Goal: Task Accomplishment & Management: Manage account settings

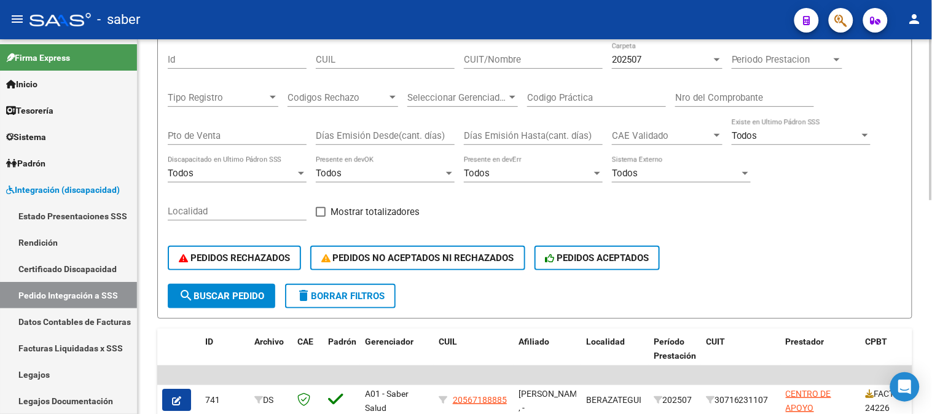
scroll to position [68, 0]
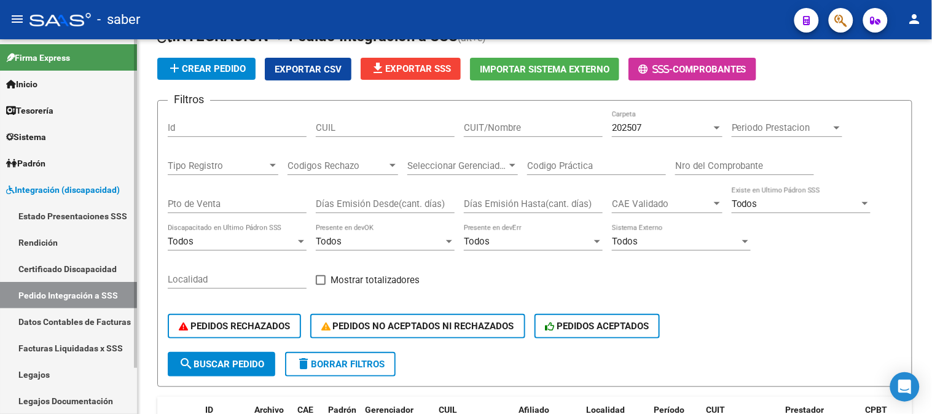
click at [73, 241] on link "Rendición" at bounding box center [68, 242] width 137 height 26
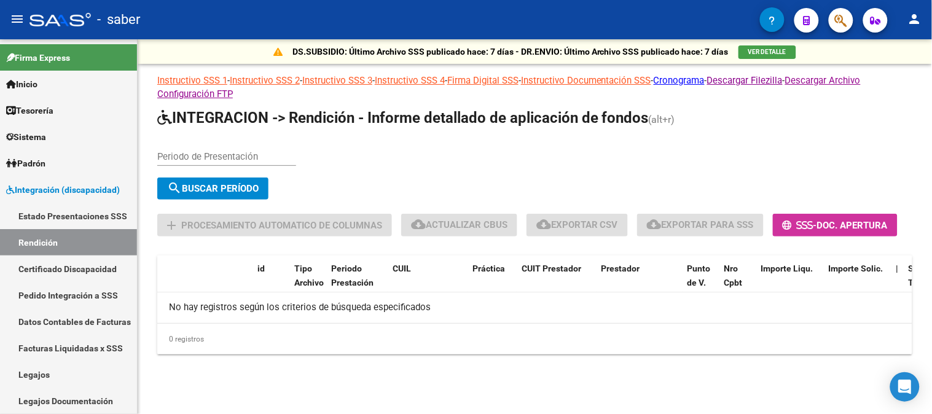
click at [275, 140] on div "Periodo de Presentación" at bounding box center [226, 152] width 139 height 26
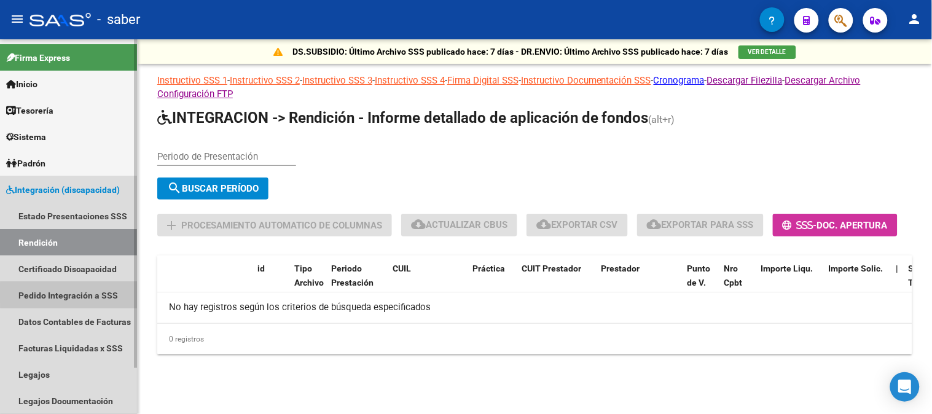
click at [97, 294] on link "Pedido Integración a SSS" at bounding box center [68, 295] width 137 height 26
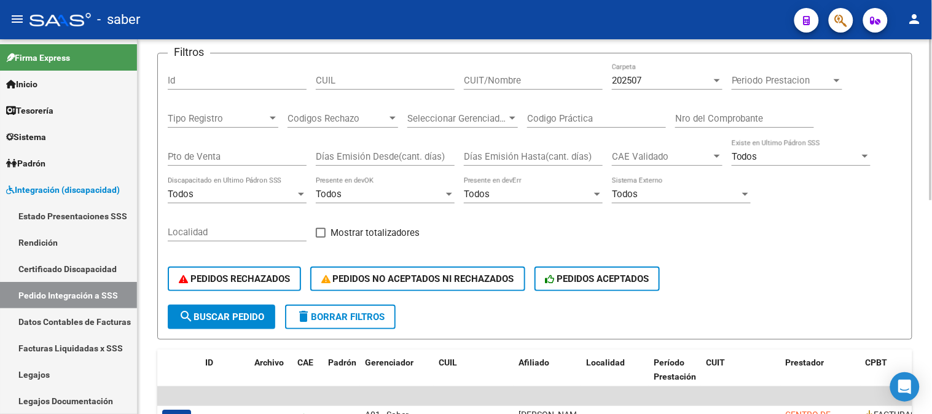
scroll to position [136, 0]
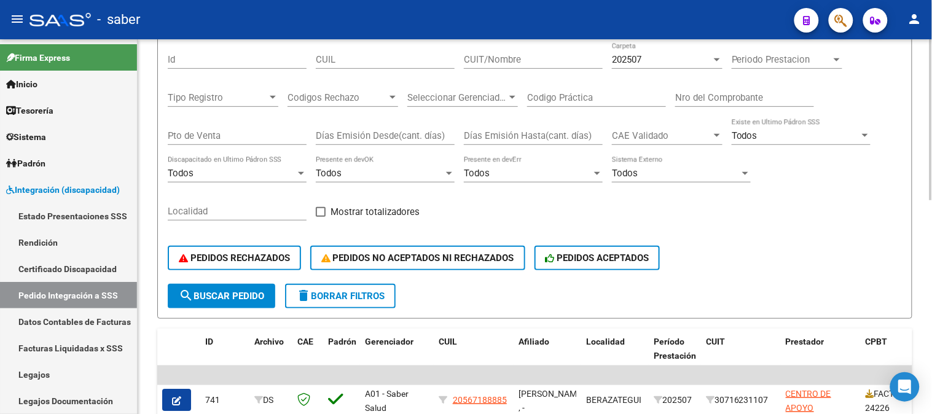
click at [180, 285] on button "search Buscar Pedido" at bounding box center [222, 296] width 108 height 25
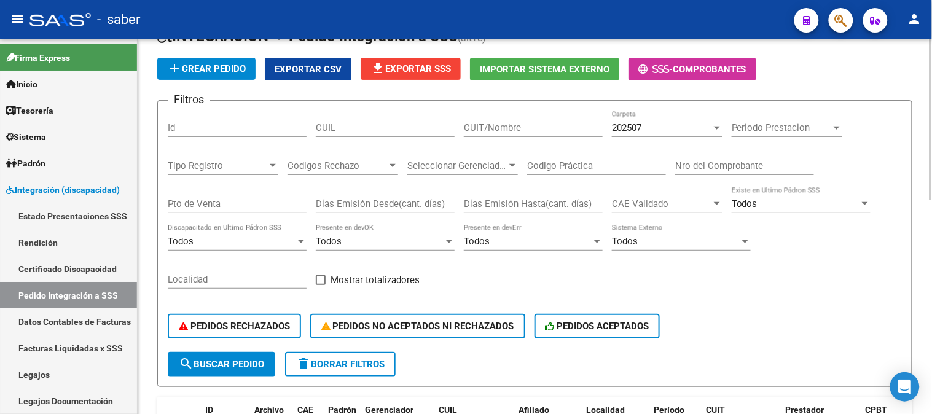
click at [525, 125] on input "CUIT/Nombre" at bounding box center [533, 127] width 139 height 11
paste input "27402311962"
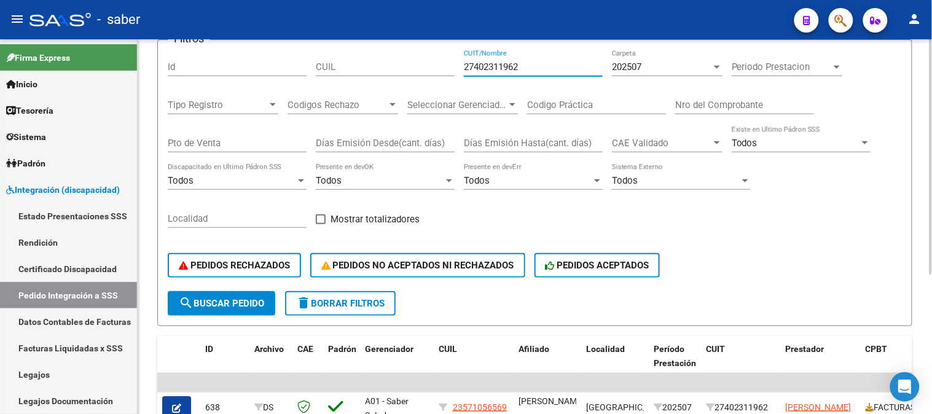
scroll to position [221, 0]
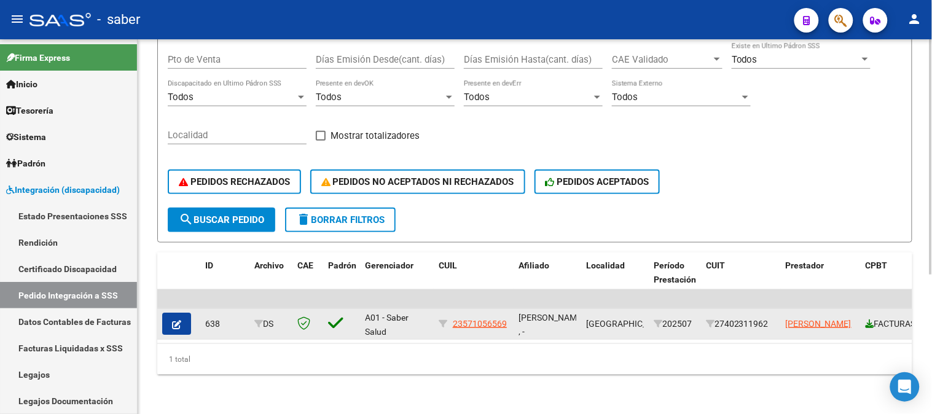
click at [868, 320] on icon at bounding box center [870, 324] width 9 height 9
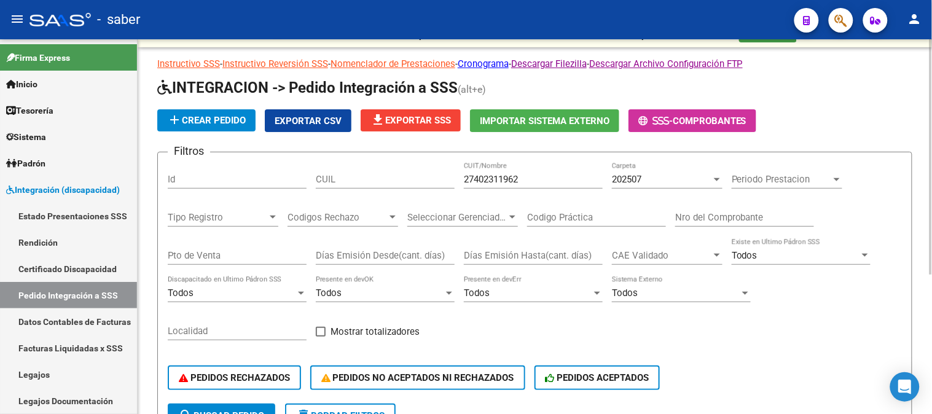
scroll to position [16, 0]
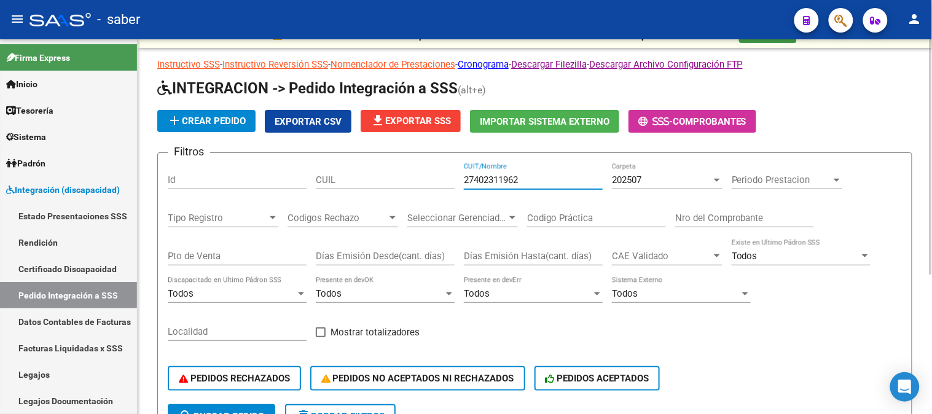
drag, startPoint x: 529, startPoint y: 183, endPoint x: 455, endPoint y: 183, distance: 74.3
click at [455, 183] on div "Filtros Id CUIL 27402311962 CUIT/Nombre 202507 Carpeta Periodo Prestacion Perio…" at bounding box center [535, 283] width 734 height 241
paste input "337447576"
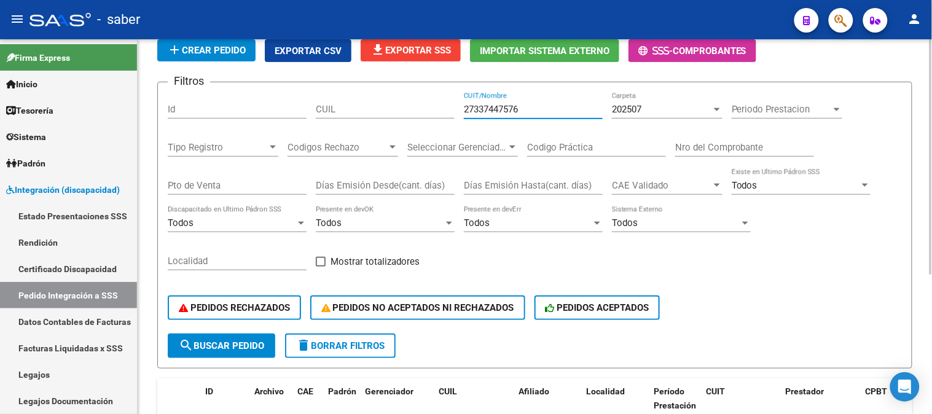
scroll to position [221, 0]
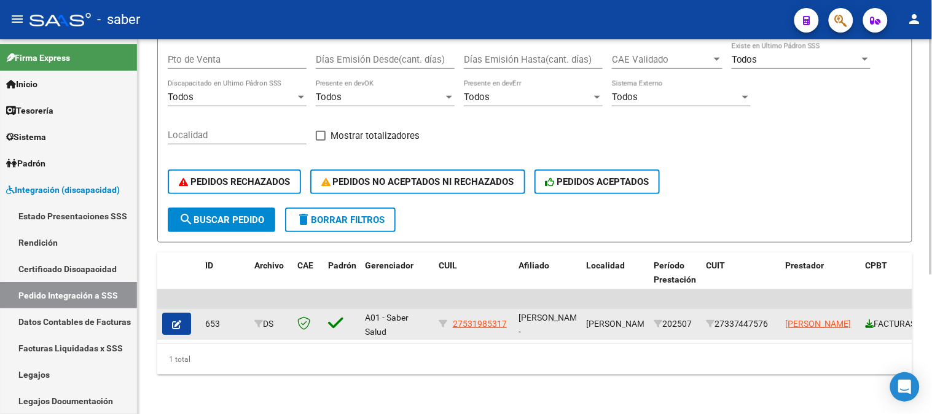
type input "27337447576"
click at [869, 320] on icon at bounding box center [870, 324] width 9 height 9
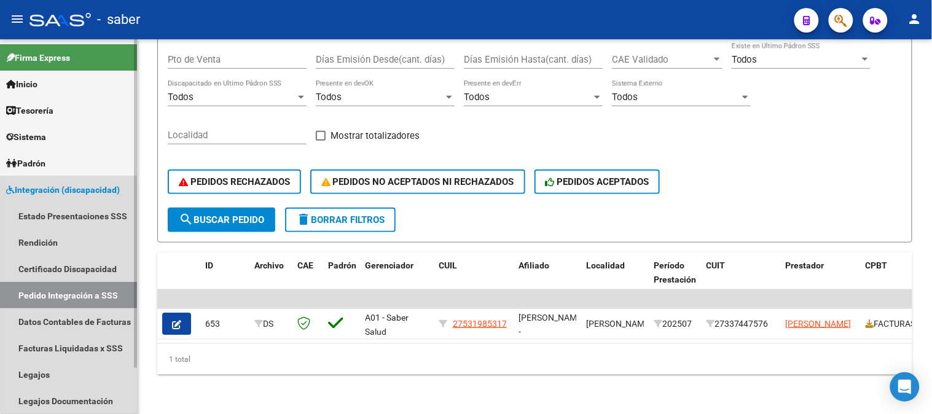
click at [80, 180] on link "Integración (discapacidad)" at bounding box center [68, 189] width 137 height 26
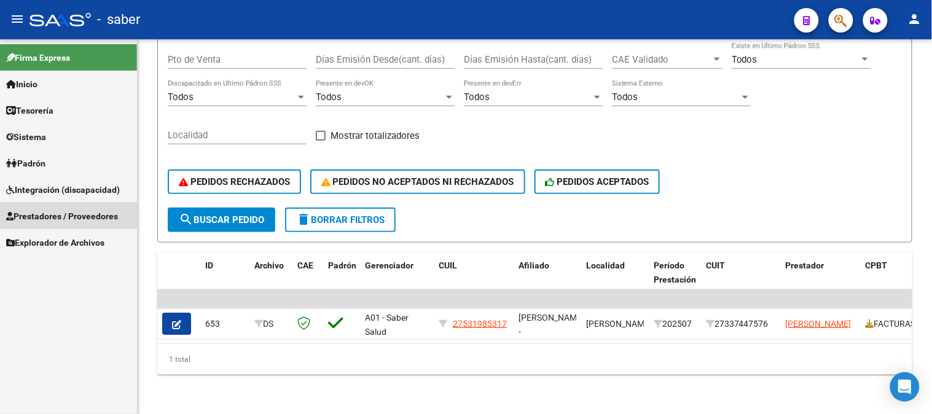
click at [48, 215] on span "Prestadores / Proveedores" at bounding box center [62, 217] width 112 height 14
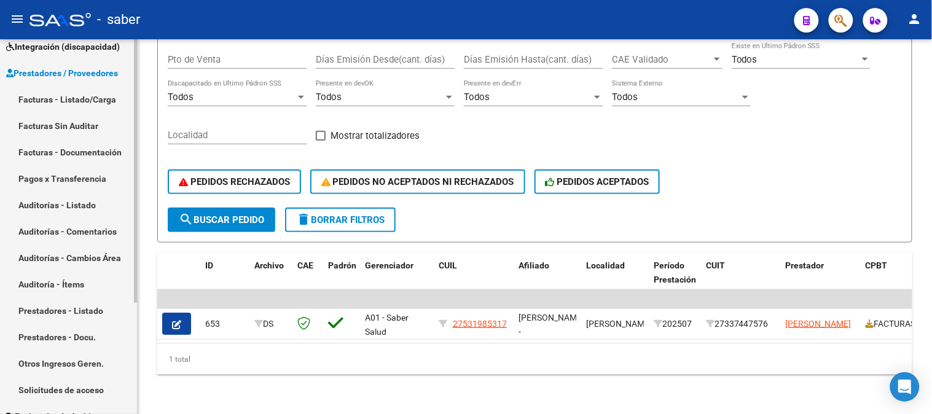
scroll to position [158, 0]
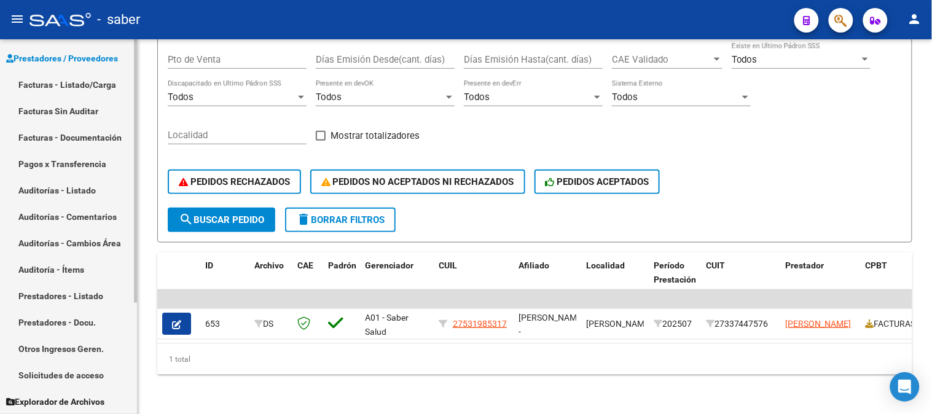
click at [60, 366] on link "Solicitudes de acceso" at bounding box center [68, 375] width 137 height 26
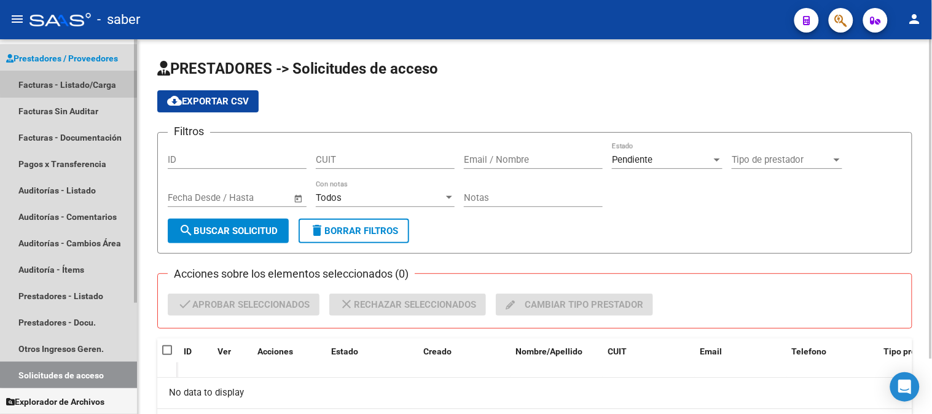
click at [74, 81] on link "Facturas - Listado/Carga" at bounding box center [68, 84] width 137 height 26
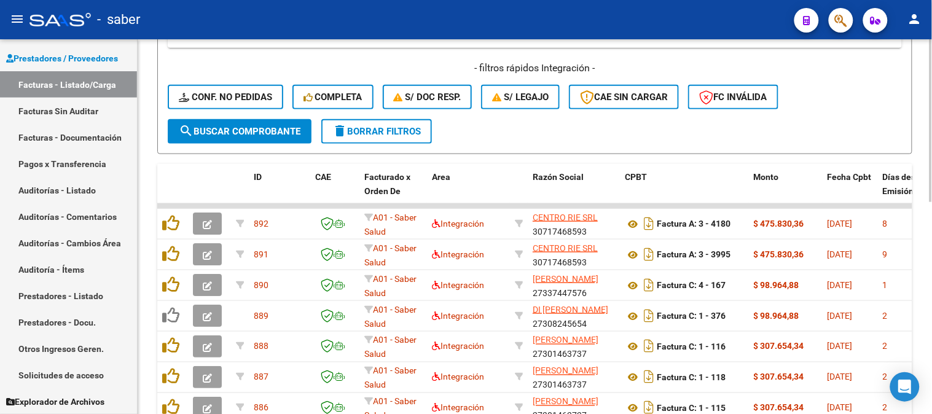
scroll to position [283, 0]
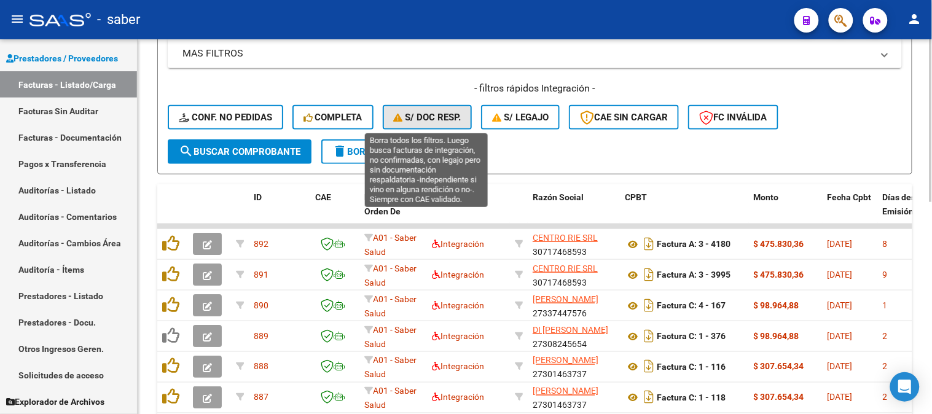
click at [444, 122] on span "S/ Doc Resp." at bounding box center [428, 117] width 68 height 11
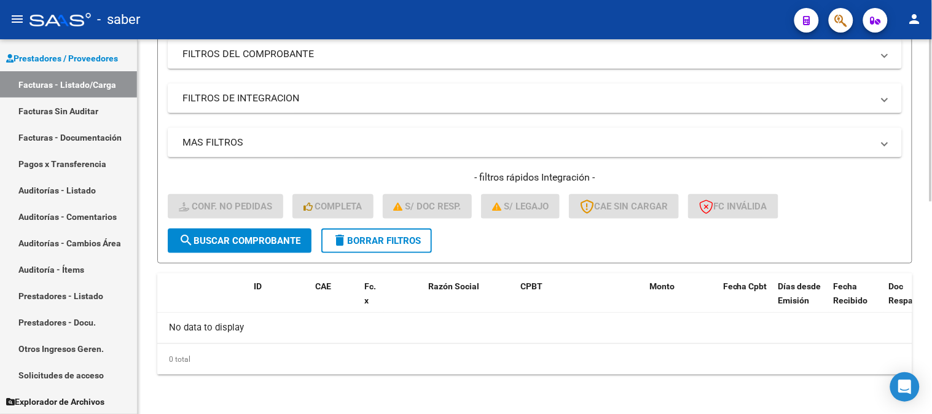
scroll to position [192, 0]
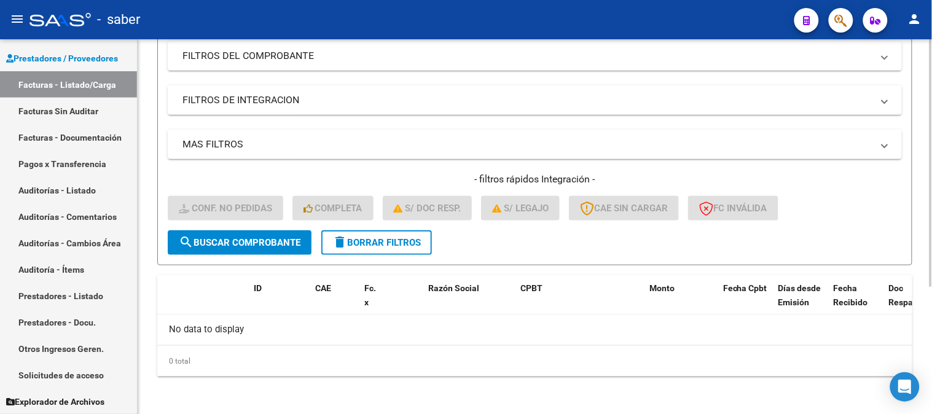
click at [389, 241] on span "delete Borrar Filtros" at bounding box center [376, 242] width 88 height 11
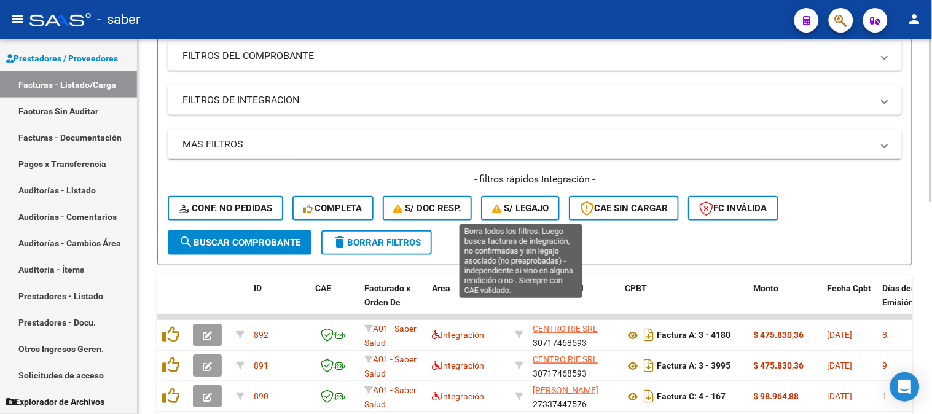
click at [530, 206] on span "S/ legajo" at bounding box center [520, 208] width 57 height 11
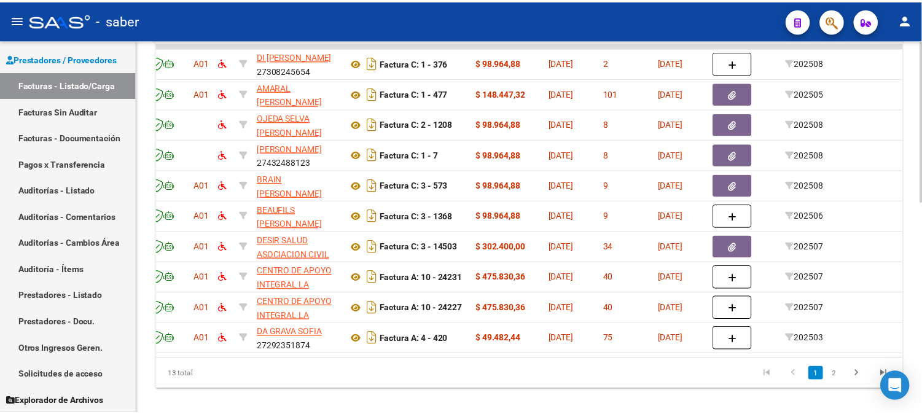
scroll to position [0, 0]
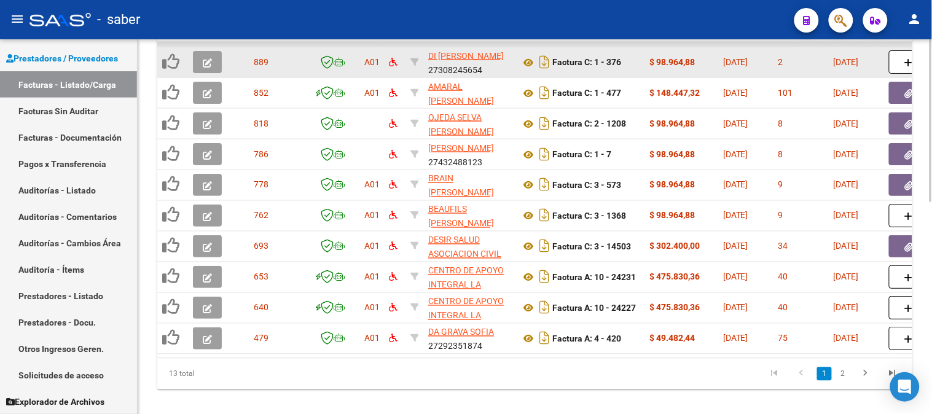
click at [207, 60] on icon "button" at bounding box center [207, 62] width 9 height 9
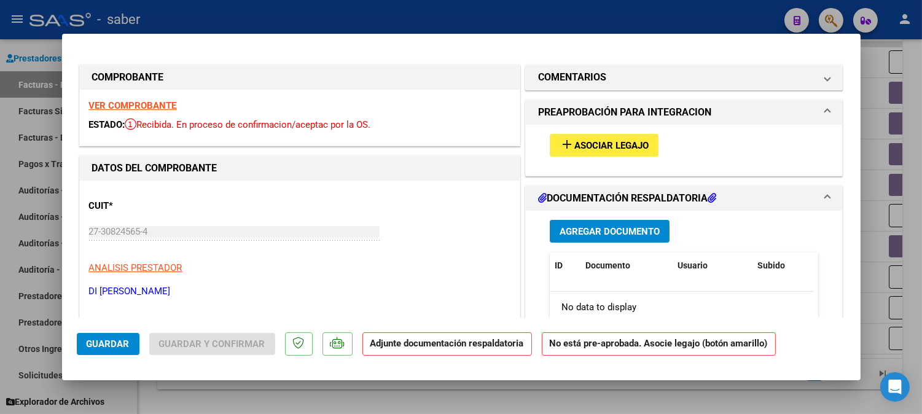
click at [131, 103] on strong "VER COMPROBANTE" at bounding box center [133, 105] width 88 height 11
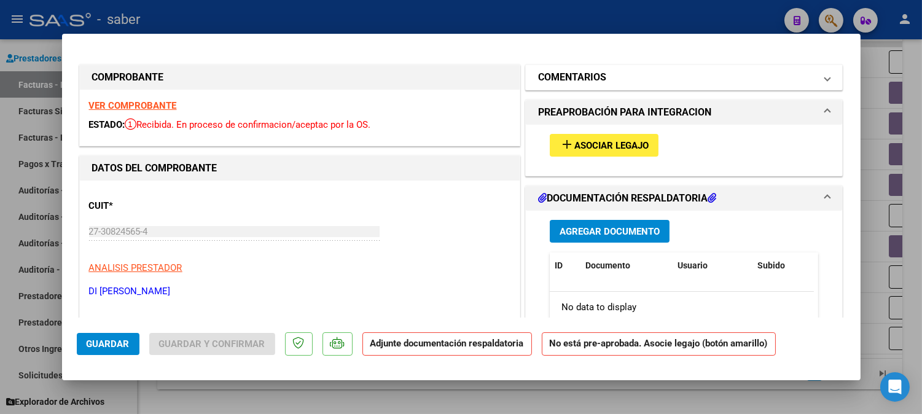
click at [646, 66] on mat-expansion-panel-header "COMENTARIOS" at bounding box center [684, 77] width 317 height 25
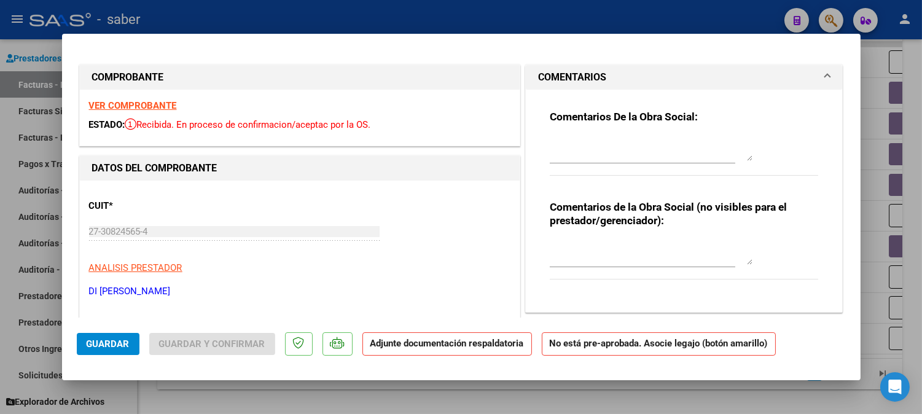
click at [615, 152] on textarea at bounding box center [651, 148] width 203 height 25
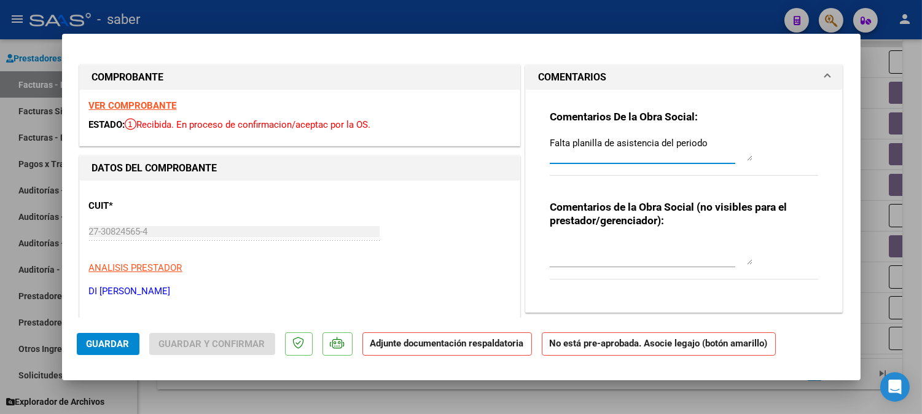
type textarea "Falta planilla de asistencia del periodo"
click at [120, 334] on button "Guardar" at bounding box center [108, 344] width 63 height 22
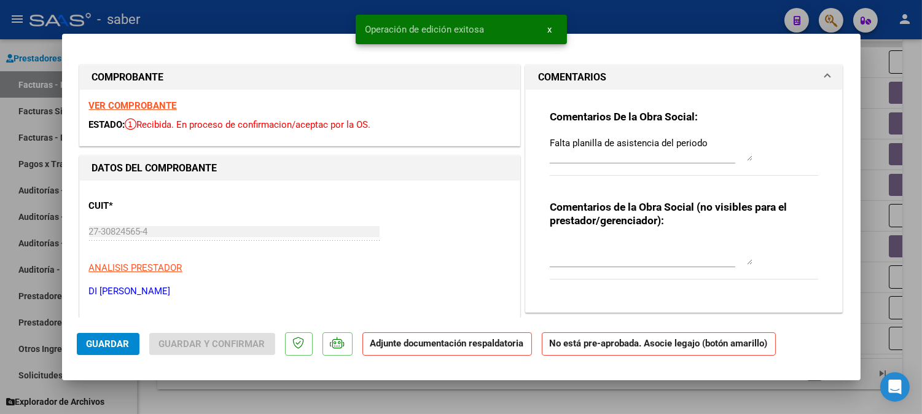
click at [892, 120] on div at bounding box center [461, 207] width 922 height 414
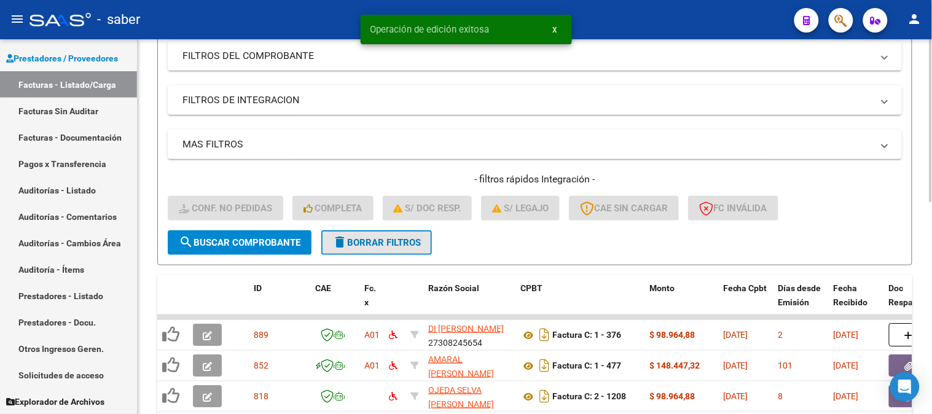
click at [363, 240] on span "delete Borrar Filtros" at bounding box center [376, 242] width 88 height 11
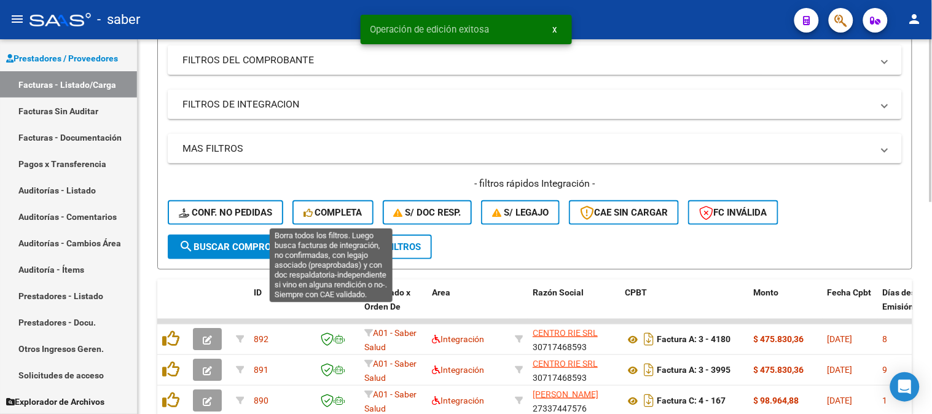
scroll to position [192, 0]
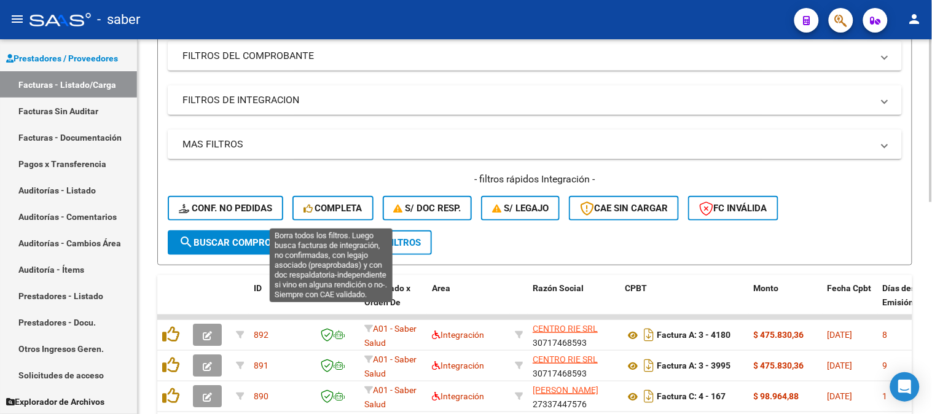
click at [334, 203] on span "Completa" at bounding box center [333, 208] width 59 height 11
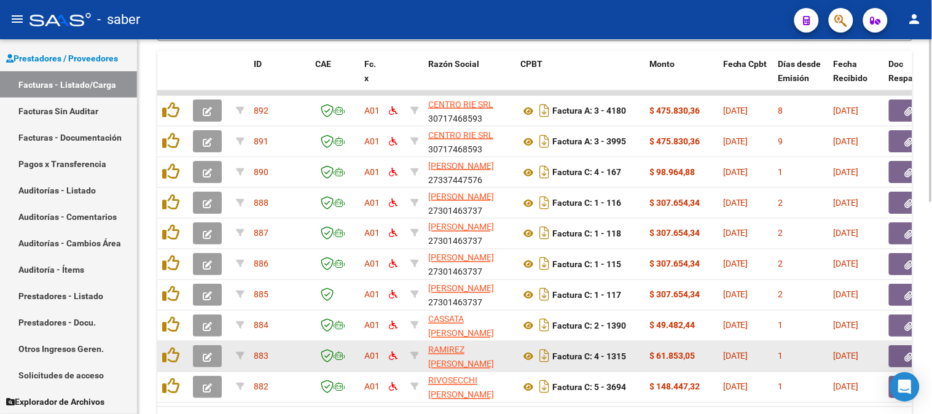
scroll to position [397, 0]
